Goal: Task Accomplishment & Management: Use online tool/utility

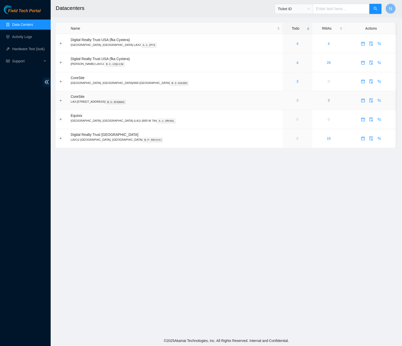
click at [297, 101] on link "3" at bounding box center [298, 100] width 2 height 4
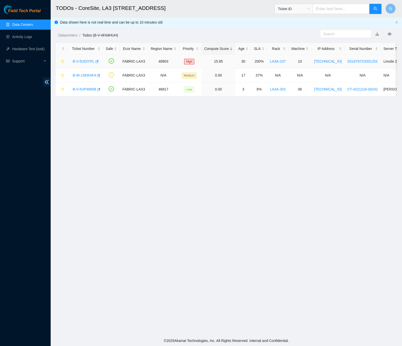
click at [81, 61] on link "B-V-5UDIYPL" at bounding box center [84, 61] width 22 height 4
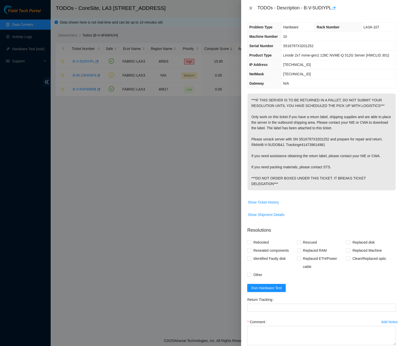
click at [250, 10] on icon "close" at bounding box center [251, 8] width 4 height 4
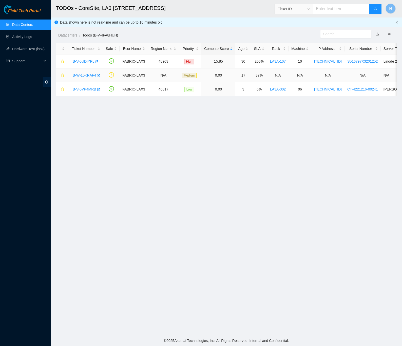
click at [87, 76] on link "B-W-15KRAF4" at bounding box center [84, 75] width 23 height 4
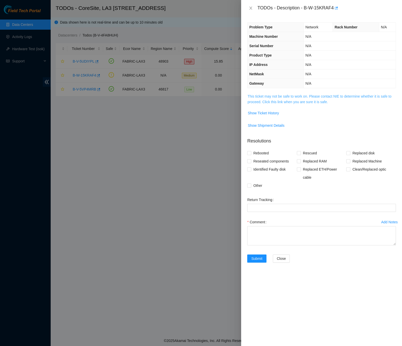
click at [281, 103] on link "This ticket may not be safe to work on. Please contact NIE to determine whether…" at bounding box center [320, 99] width 144 height 10
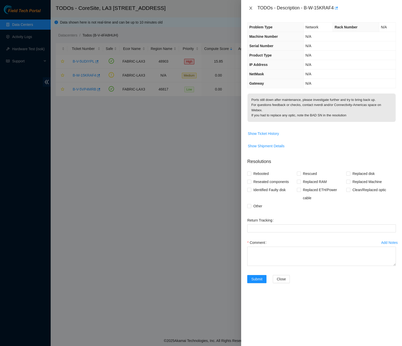
click at [249, 8] on icon "close" at bounding box center [251, 8] width 4 height 4
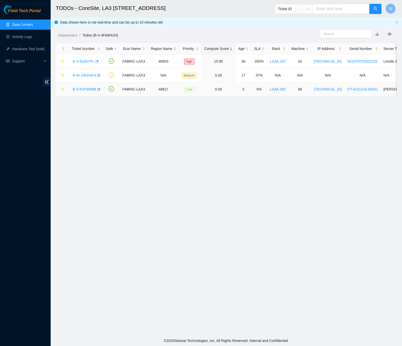
click at [85, 90] on link "B-V-5VP4MRB" at bounding box center [85, 89] width 24 height 4
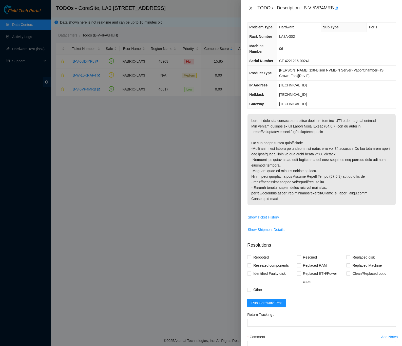
click at [251, 8] on icon "close" at bounding box center [251, 8] width 3 height 3
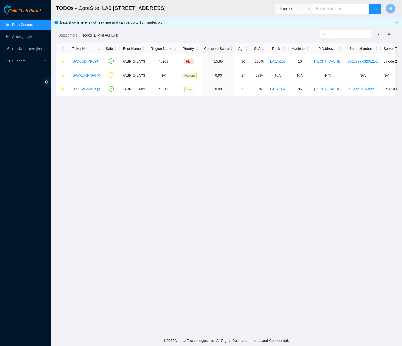
click at [22, 24] on link "Data Centers" at bounding box center [22, 25] width 21 height 4
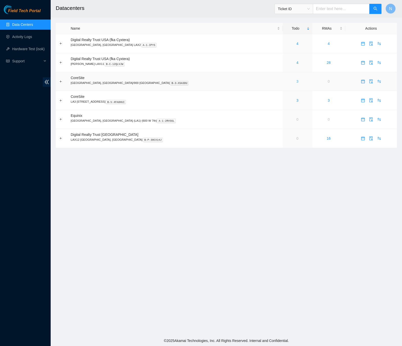
click at [297, 82] on link "3" at bounding box center [298, 81] width 2 height 4
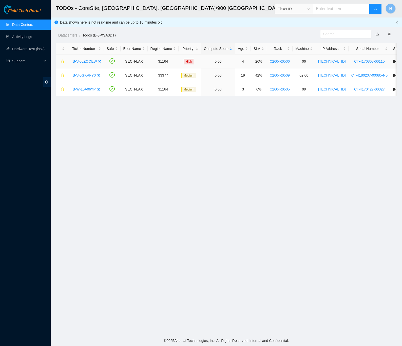
click at [88, 62] on link "B-V-5LZQQEW" at bounding box center [85, 61] width 24 height 4
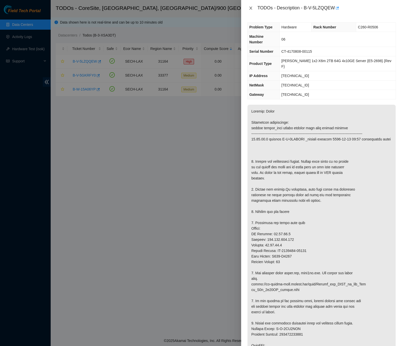
click at [250, 8] on icon "close" at bounding box center [251, 8] width 4 height 4
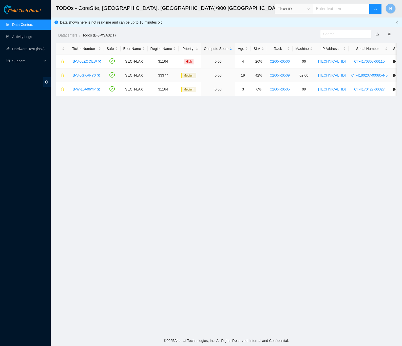
click at [91, 76] on link "B-V-5GKRFY0" at bounding box center [84, 75] width 23 height 4
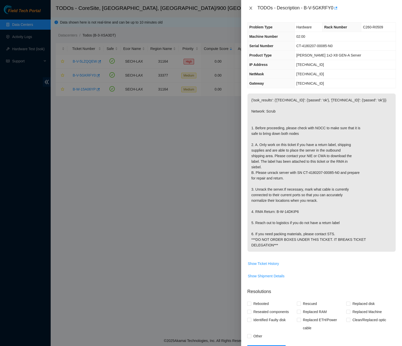
click at [249, 9] on icon "close" at bounding box center [251, 8] width 4 height 4
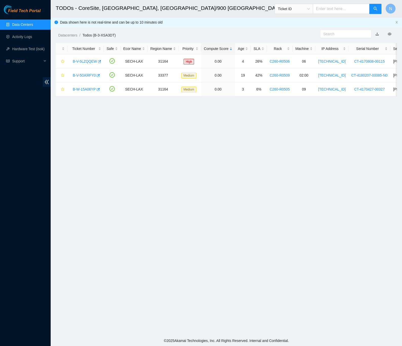
click at [28, 23] on link "Data Centers" at bounding box center [22, 25] width 21 height 4
